Goal: Task Accomplishment & Management: Manage account settings

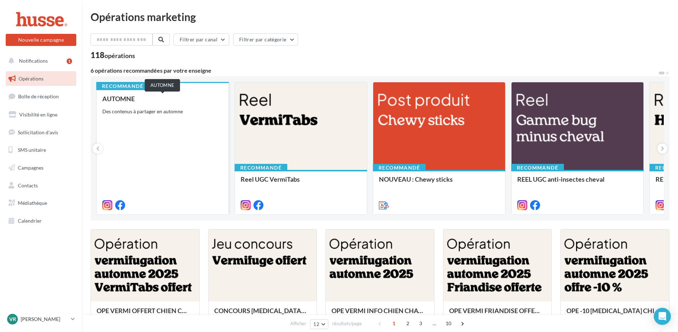
click at [120, 98] on div "AUTOMNE" at bounding box center [162, 98] width 121 height 7
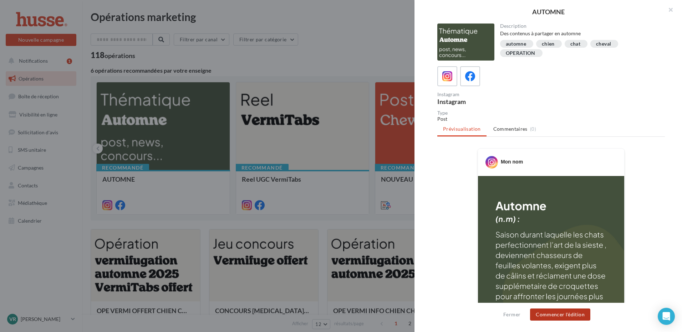
click at [555, 314] on button "Commencer l'édition" at bounding box center [560, 315] width 60 height 12
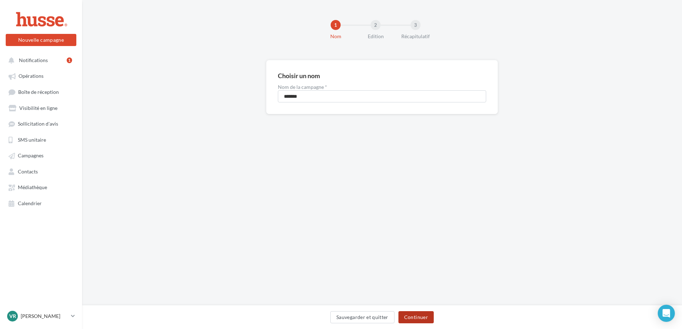
click at [414, 318] on button "Continuer" at bounding box center [415, 317] width 35 height 12
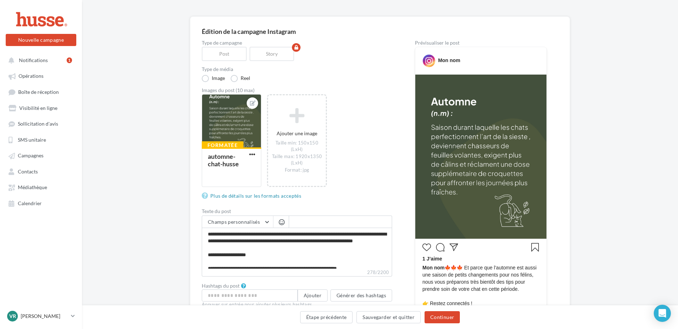
scroll to position [148, 0]
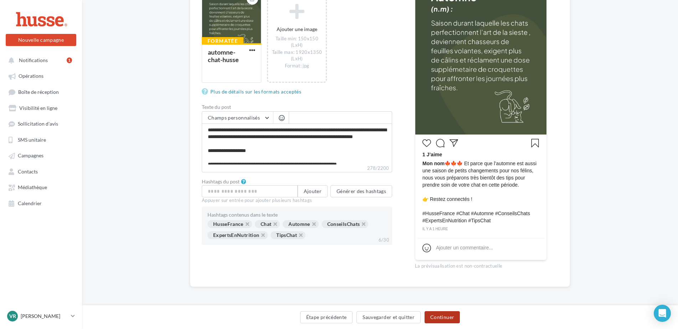
click at [440, 318] on button "Continuer" at bounding box center [442, 317] width 35 height 12
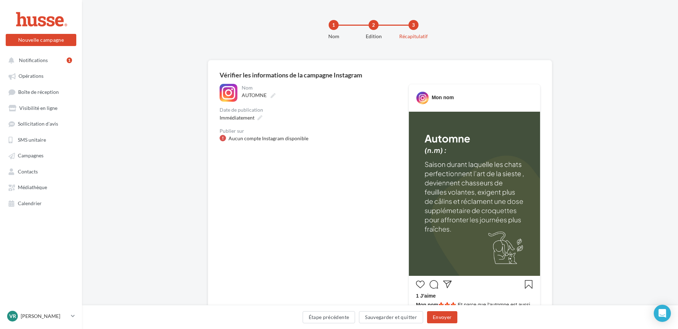
click at [226, 137] on div at bounding box center [223, 138] width 6 height 6
click at [52, 319] on p "[PERSON_NAME]" at bounding box center [44, 315] width 47 height 7
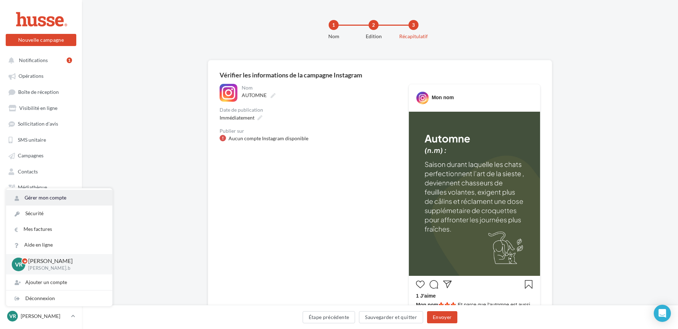
click at [57, 200] on link "Gérer mon compte" at bounding box center [59, 198] width 106 height 16
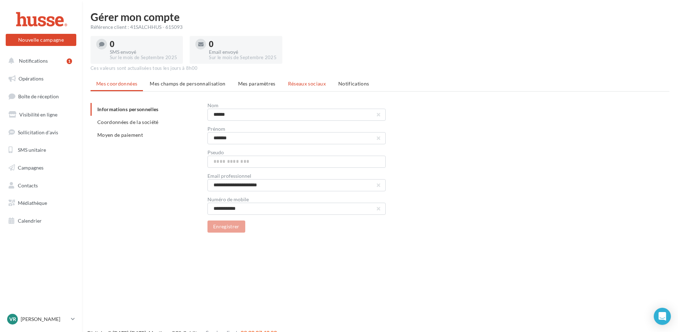
click at [306, 83] on span "Réseaux sociaux" at bounding box center [307, 84] width 38 height 6
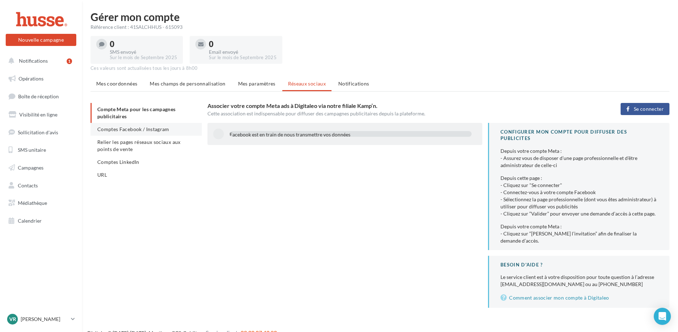
click at [118, 132] on span "Comptes Facebook / Instagram" at bounding box center [133, 129] width 72 height 6
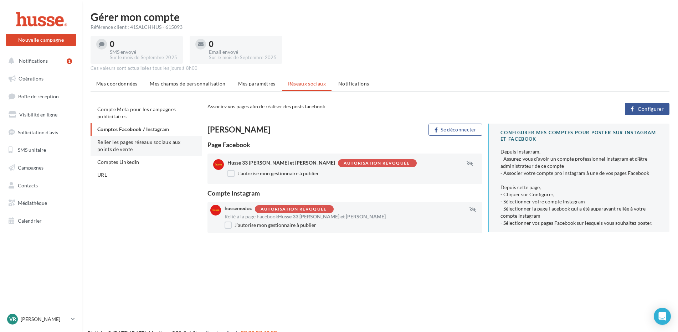
click at [109, 150] on span "Relier les pages réseaux sociaux aux points de vente" at bounding box center [138, 145] width 83 height 13
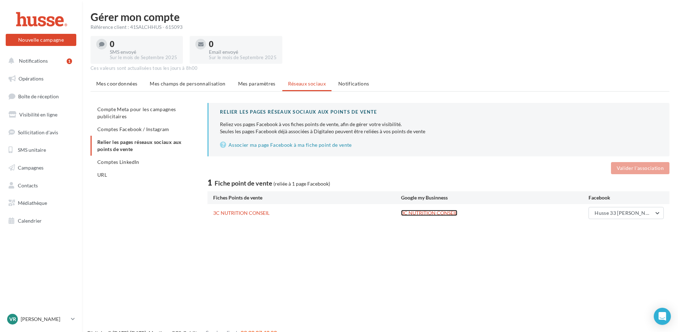
click at [422, 214] on link "3C NUTRITION CONSEIL" at bounding box center [429, 213] width 56 height 6
